Goal: Task Accomplishment & Management: Use online tool/utility

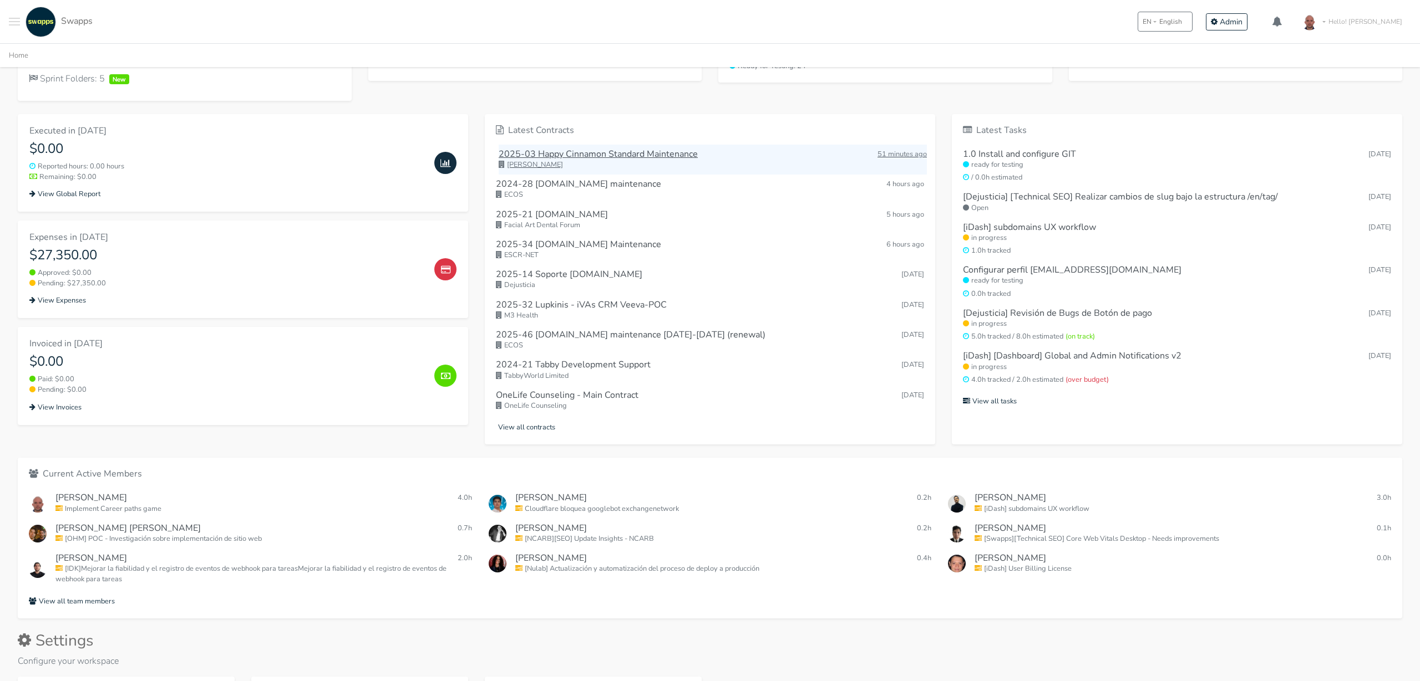
scroll to position [378, 0]
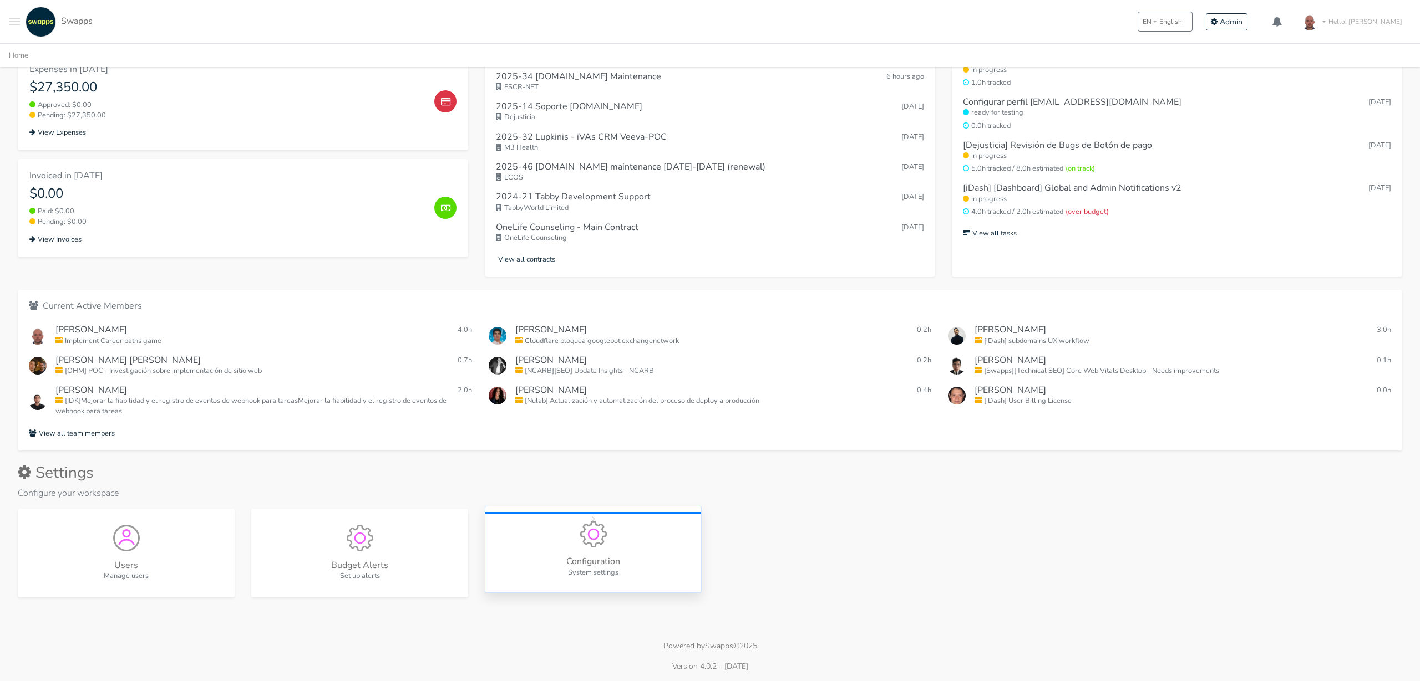
click at [613, 530] on div "Configuration System settings" at bounding box center [593, 549] width 217 height 87
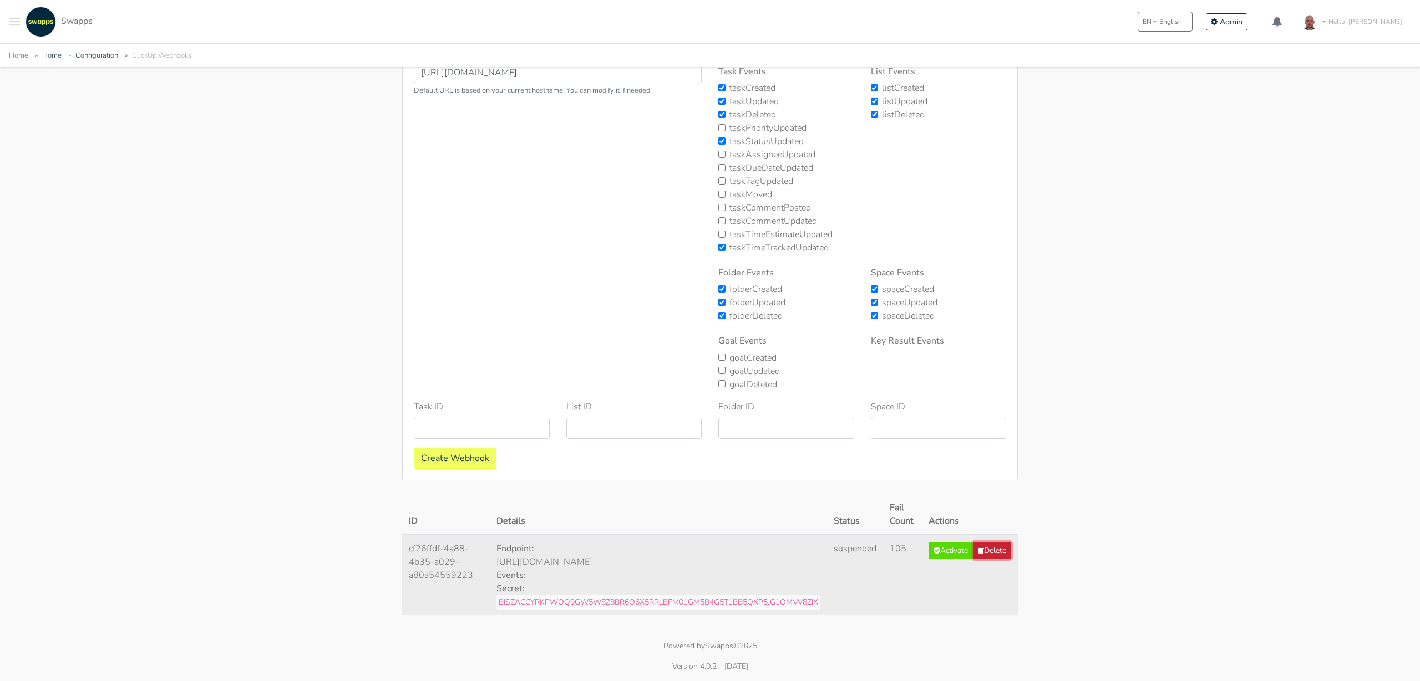
click at [1001, 558] on button "Delete" at bounding box center [992, 550] width 38 height 17
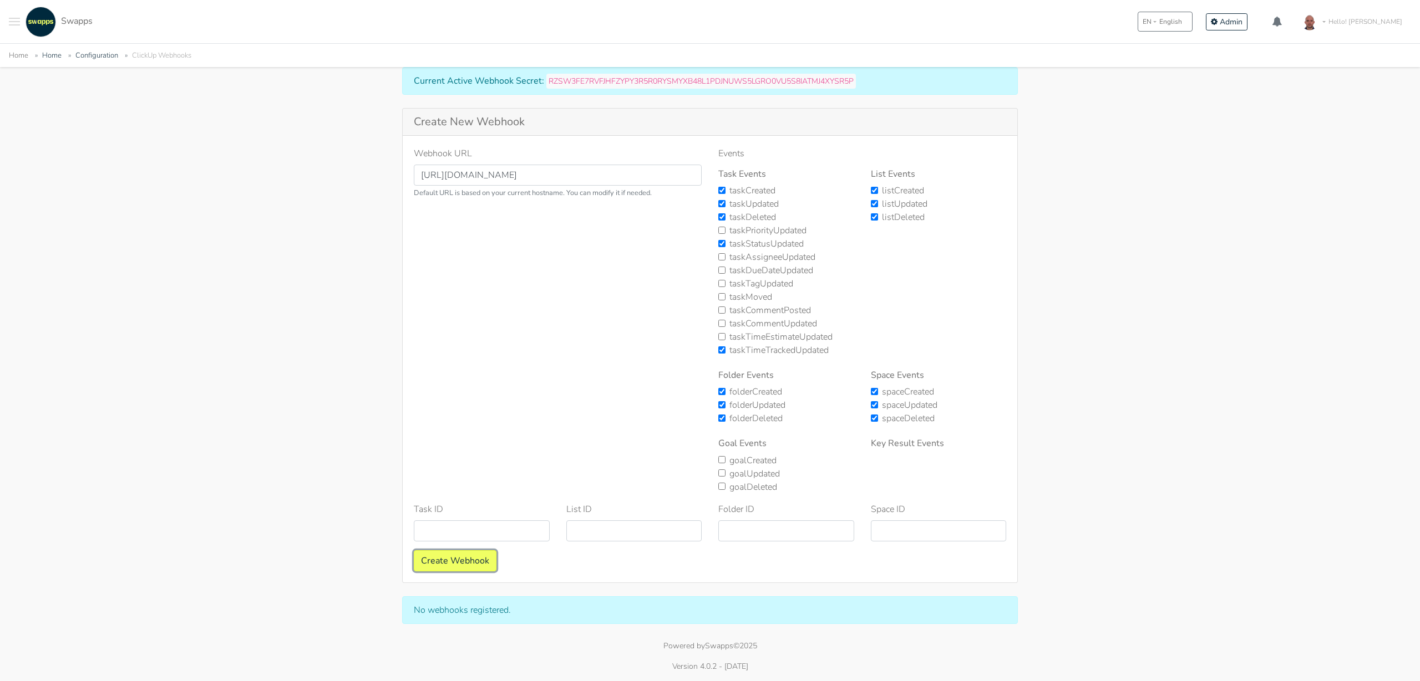
click at [457, 558] on button "Create Webhook" at bounding box center [455, 561] width 83 height 21
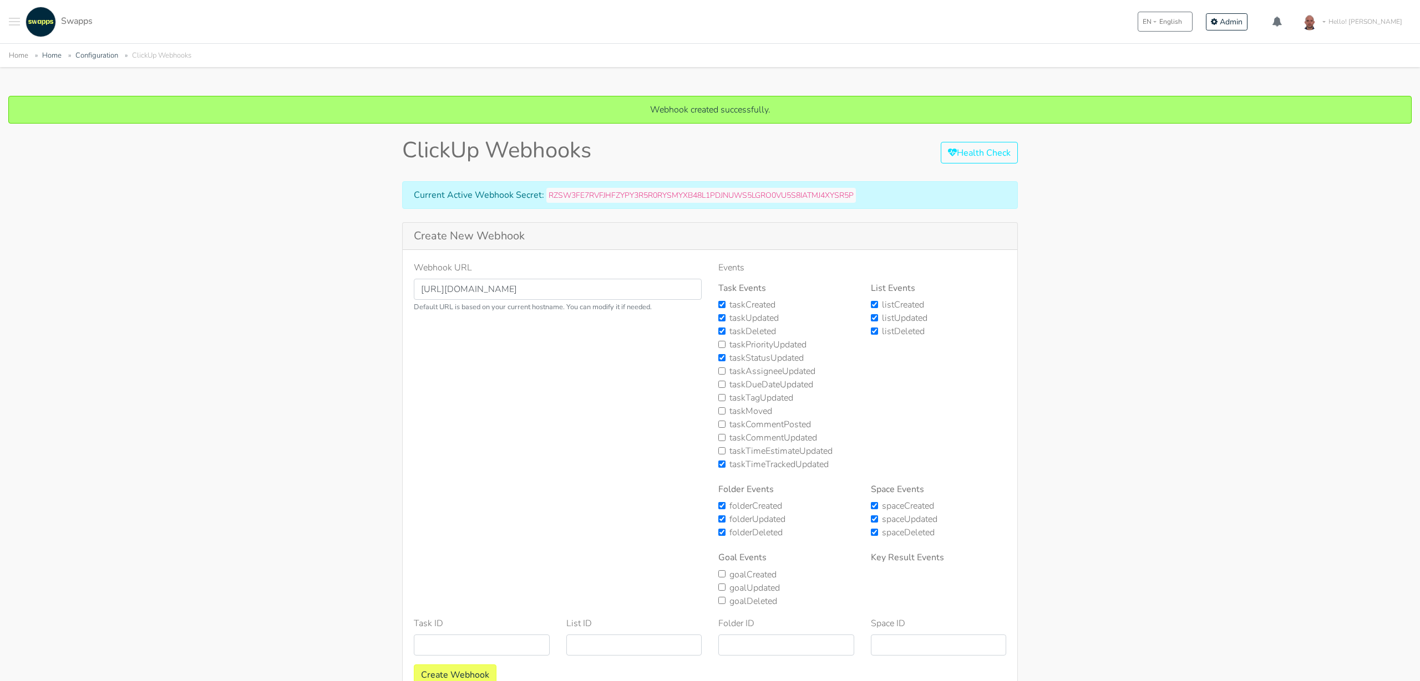
click at [1088, 425] on div "Webhook created successfully. ClickUp Webhooks Health Check Current Active Webh…" at bounding box center [710, 488] width 1420 height 785
